Goal: Navigation & Orientation: Find specific page/section

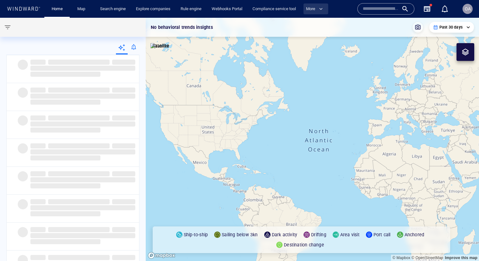
click at [321, 13] on button "More" at bounding box center [315, 8] width 25 height 11
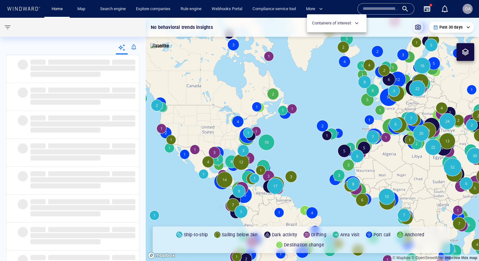
click at [322, 24] on span "Containers of interest" at bounding box center [335, 23] width 47 height 7
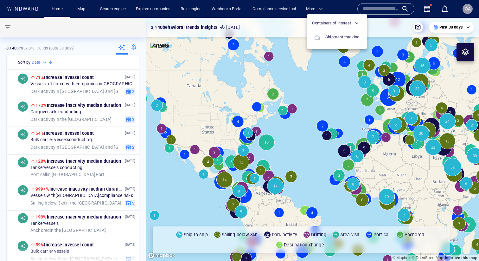
click at [322, 24] on span "Containers of interest" at bounding box center [335, 23] width 47 height 7
click at [340, 11] on div at bounding box center [239, 130] width 479 height 261
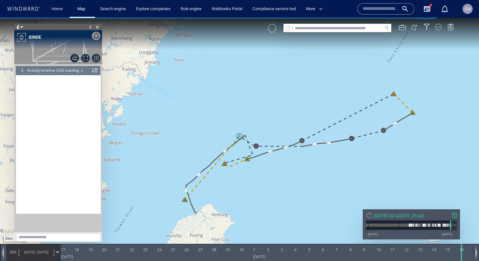
scroll to position [6077, 0]
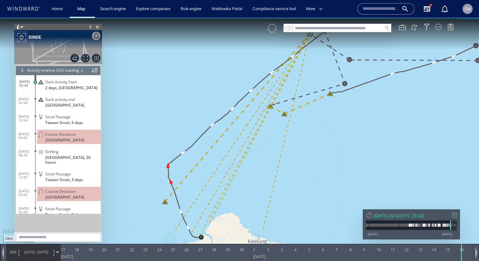
scroll to position [200267, 0]
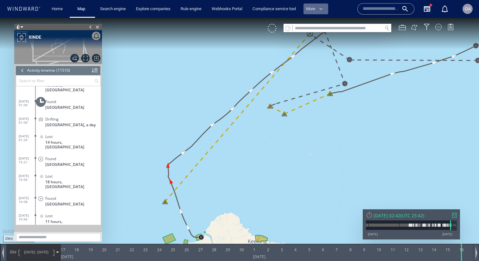
click at [318, 10] on span "More" at bounding box center [314, 8] width 17 height 7
click at [321, 20] on span "Containers of interest" at bounding box center [335, 23] width 47 height 7
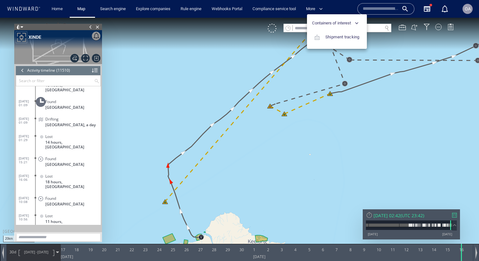
click at [321, 20] on span "Containers of interest" at bounding box center [335, 23] width 47 height 7
click at [315, 10] on div at bounding box center [239, 130] width 479 height 261
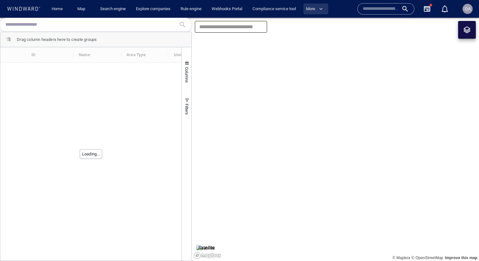
click at [316, 13] on button "More" at bounding box center [315, 8] width 25 height 11
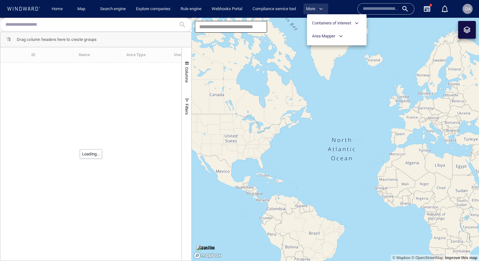
click at [316, 13] on div at bounding box center [239, 130] width 479 height 261
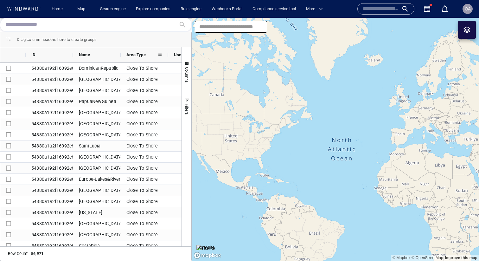
click at [161, 55] on span at bounding box center [159, 54] width 5 height 5
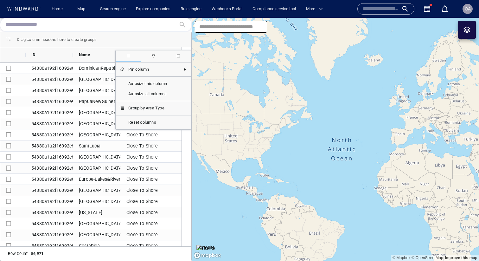
click at [158, 58] on span "filter" at bounding box center [153, 56] width 25 height 11
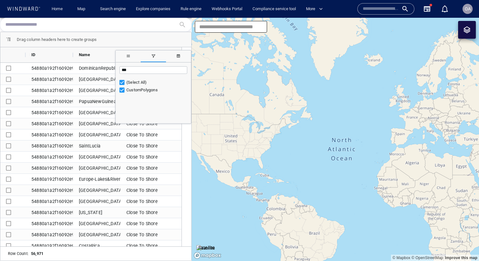
type input "***"
type input "**********"
click at [158, 39] on div "Drag column headers here to create groups" at bounding box center [95, 39] width 191 height 15
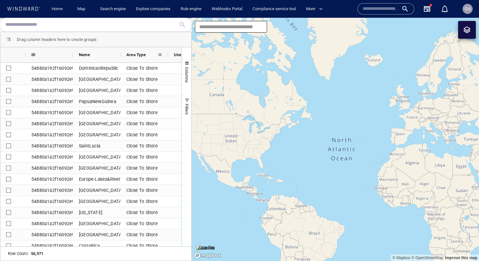
click at [152, 55] on div "Area Type" at bounding box center [141, 55] width 31 height 12
click at [157, 55] on div "Area Type 1" at bounding box center [141, 55] width 31 height 12
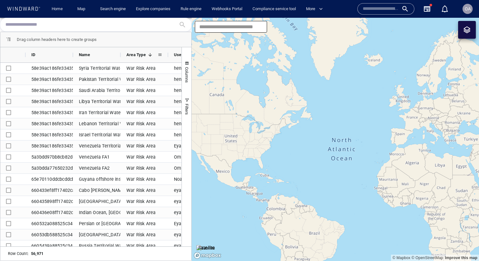
click at [159, 57] on span at bounding box center [159, 54] width 5 height 5
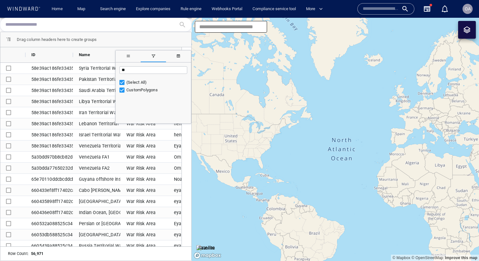
type input "*"
type input "***"
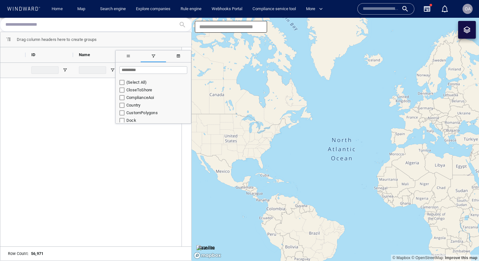
click at [135, 65] on div "Loading... No matches. (Select All) CloseToShore ComplianceAoi Country CustomPo…" at bounding box center [153, 92] width 75 height 61
click at [134, 69] on input "Search filter values" at bounding box center [153, 70] width 68 height 8
type input "***"
type input "**********"
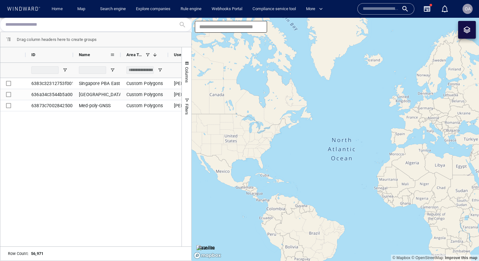
click at [107, 52] on div "Name" at bounding box center [94, 55] width 31 height 12
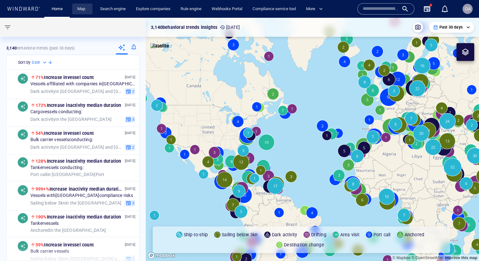
click at [80, 8] on link "Map" at bounding box center [82, 8] width 15 height 11
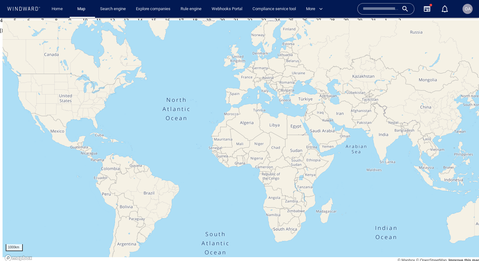
click at [426, 43] on div at bounding box center [240, 43] width 474 height 0
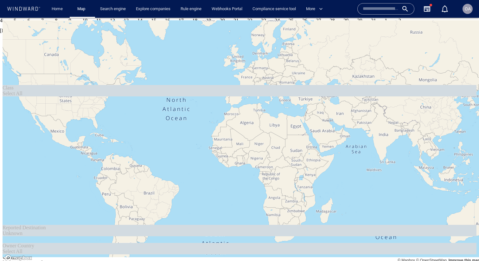
click at [372, 55] on div "layers" at bounding box center [240, 58] width 474 height 6
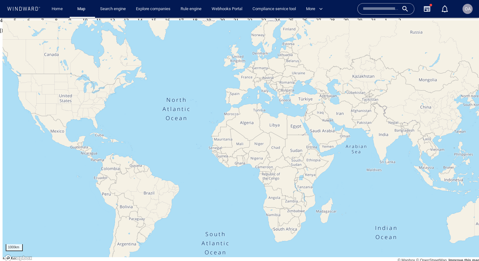
scroll to position [168, 0]
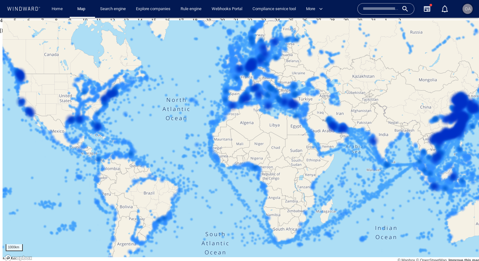
click at [466, 13] on div "OA" at bounding box center [467, 9] width 10 height 10
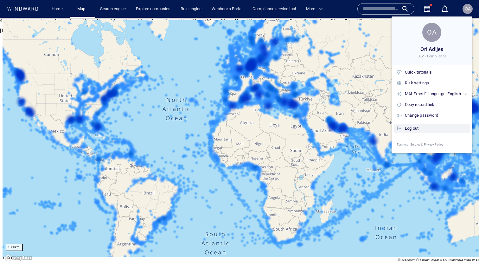
click at [421, 131] on div "Log out" at bounding box center [436, 128] width 62 height 7
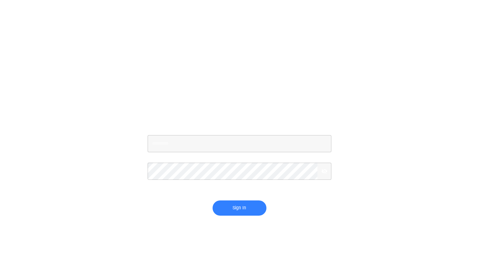
type input "***"
click at [238, 209] on span "Sign In" at bounding box center [239, 208] width 41 height 8
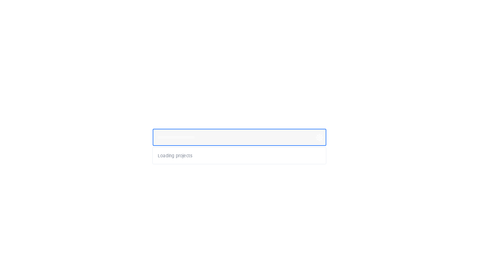
click at [256, 138] on input "text" at bounding box center [240, 136] width 171 height 11
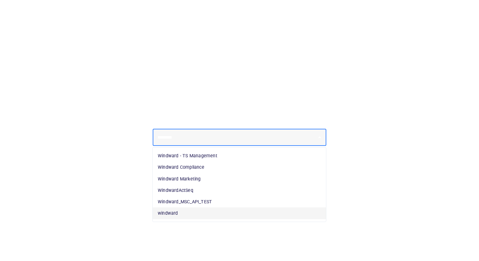
click at [200, 211] on li "windward" at bounding box center [239, 212] width 173 height 11
type input "********"
